Goal: Information Seeking & Learning: Learn about a topic

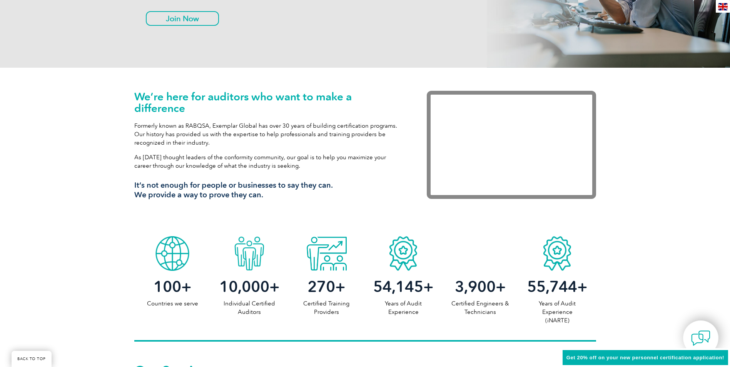
scroll to position [39, 0]
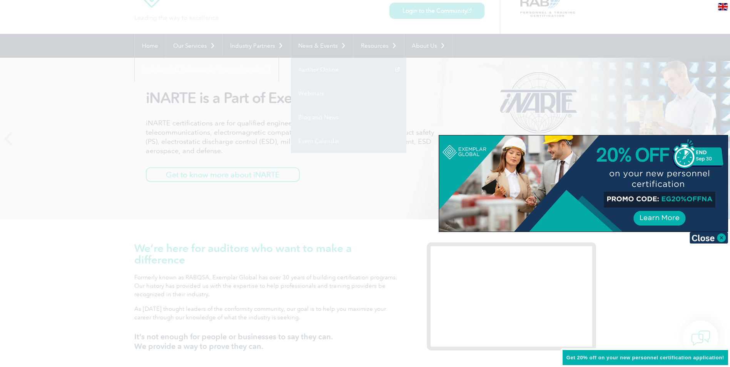
click at [313, 118] on div at bounding box center [365, 183] width 730 height 367
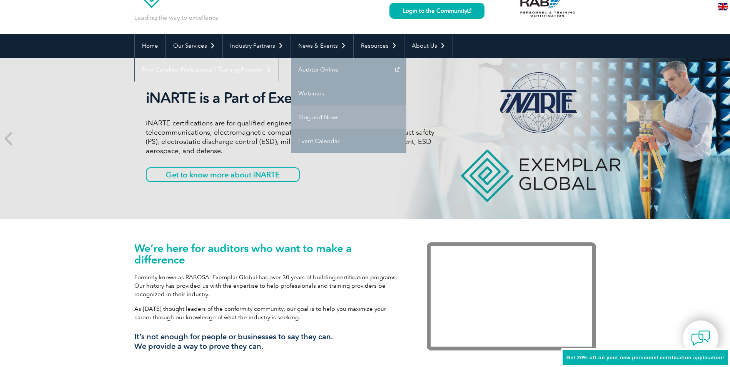
click at [317, 118] on link "Blog and News" at bounding box center [349, 118] width 116 height 24
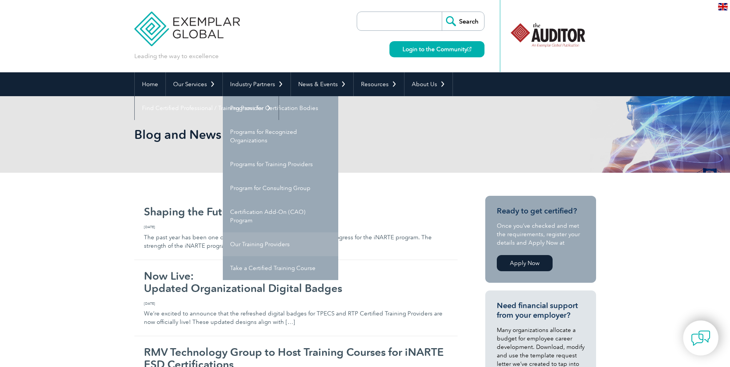
click at [274, 243] on link "Our Training Providers" at bounding box center [281, 245] width 116 height 24
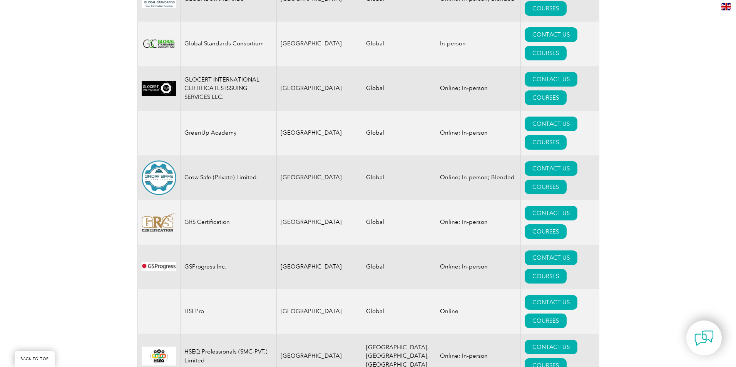
scroll to position [4947, 0]
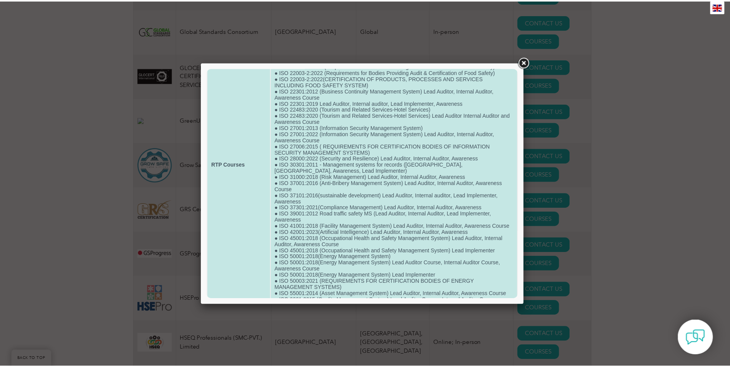
scroll to position [422, 0]
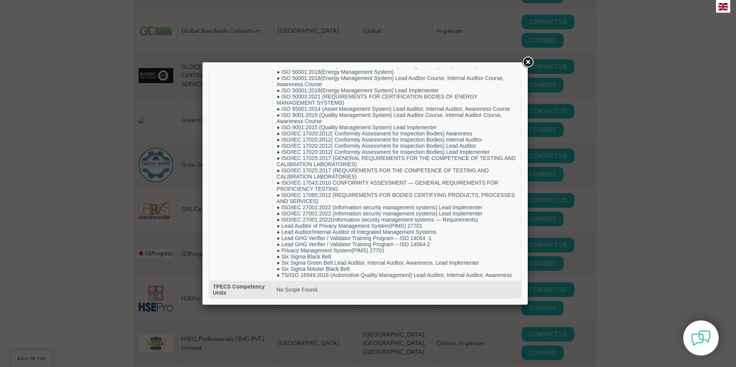
click at [528, 61] on link at bounding box center [528, 62] width 14 height 14
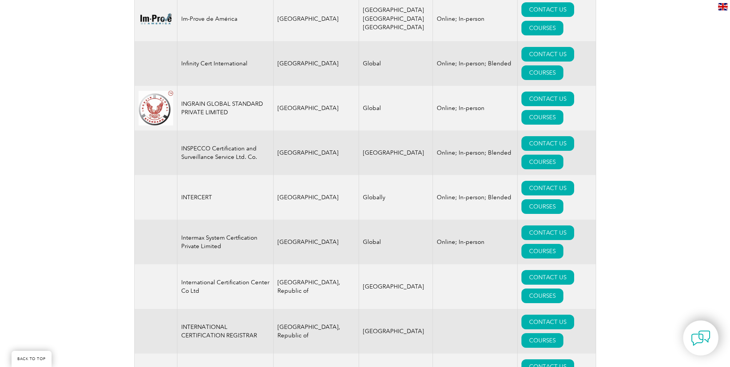
scroll to position [5717, 0]
